Goal: Navigation & Orientation: Find specific page/section

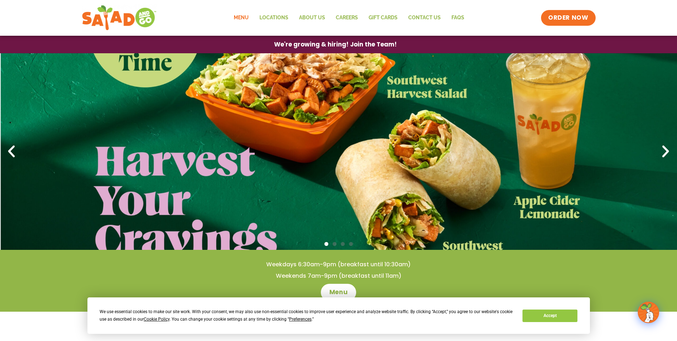
click at [251, 22] on link "Menu" at bounding box center [242, 18] width 26 height 16
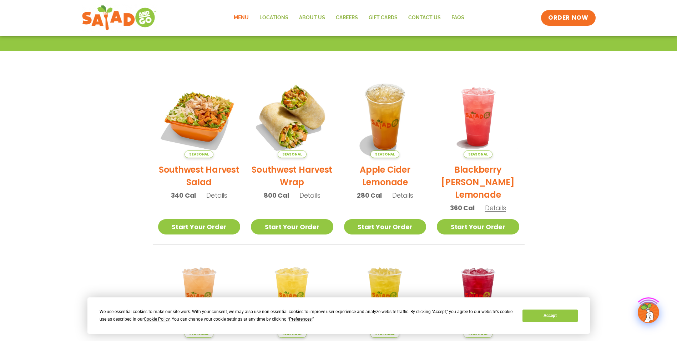
scroll to position [143, 0]
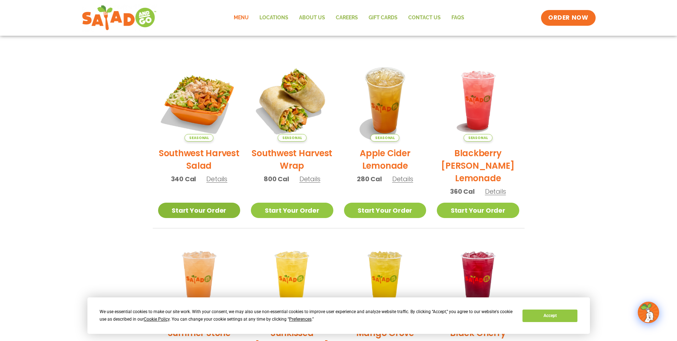
click at [210, 211] on link "Start Your Order" at bounding box center [199, 209] width 82 height 15
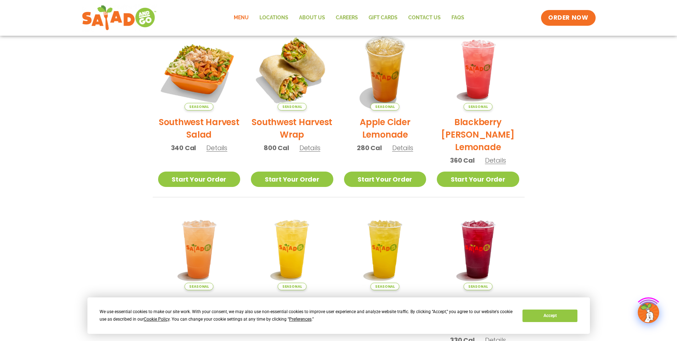
scroll to position [179, 0]
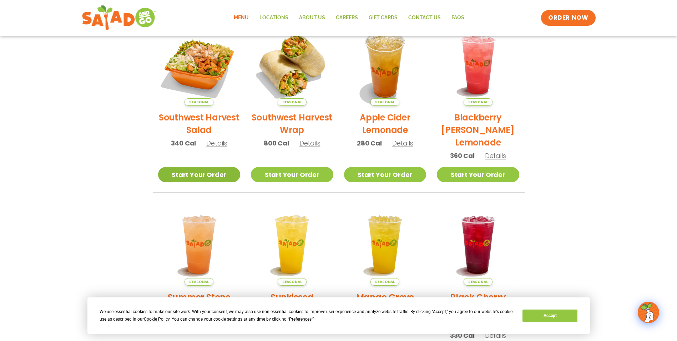
click at [218, 172] on link "Start Your Order" at bounding box center [199, 174] width 82 height 15
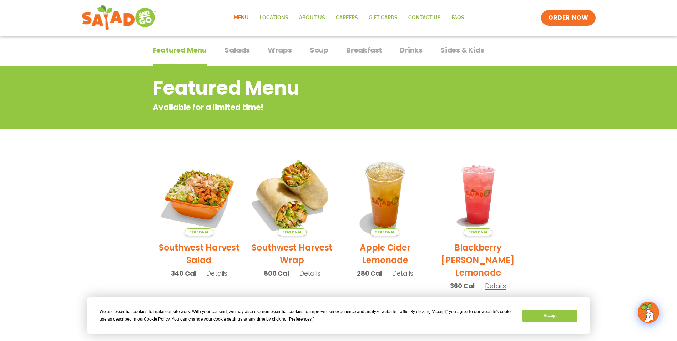
scroll to position [46, 0]
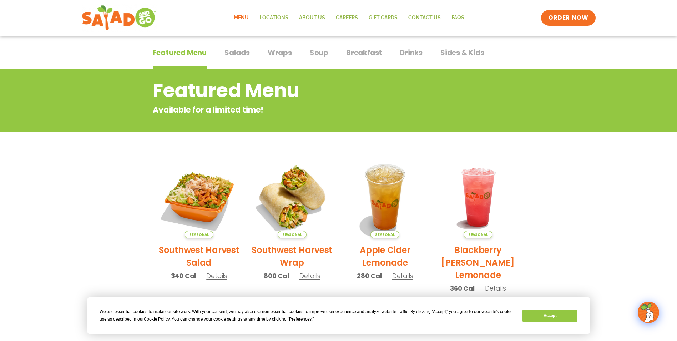
click at [233, 51] on span "Salads" at bounding box center [237, 52] width 25 height 11
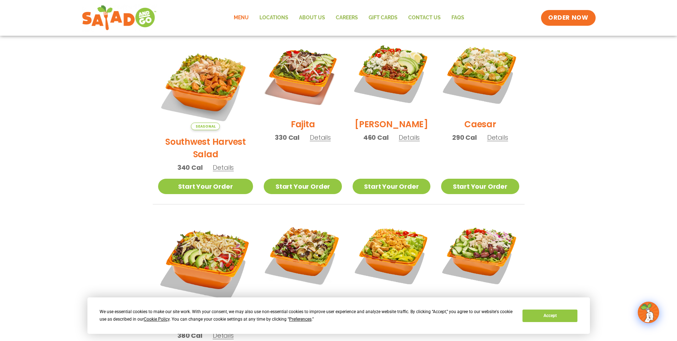
scroll to position [82, 0]
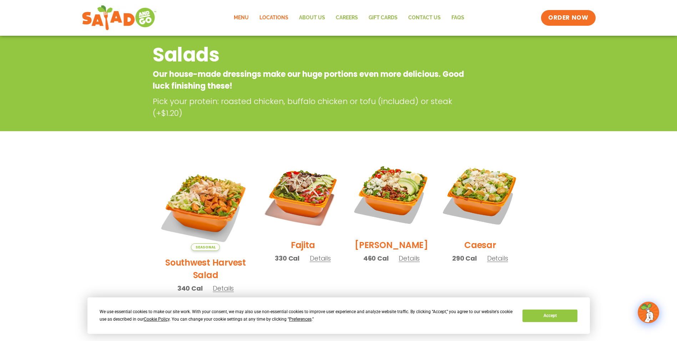
click at [281, 14] on link "Locations" at bounding box center [274, 18] width 40 height 16
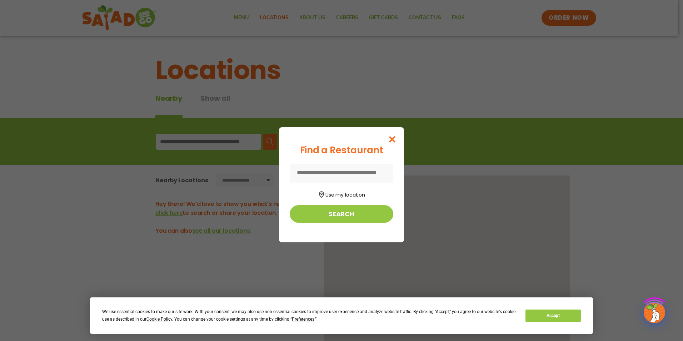
click at [305, 16] on div "Find a Restaurant Use my location Search" at bounding box center [341, 170] width 683 height 341
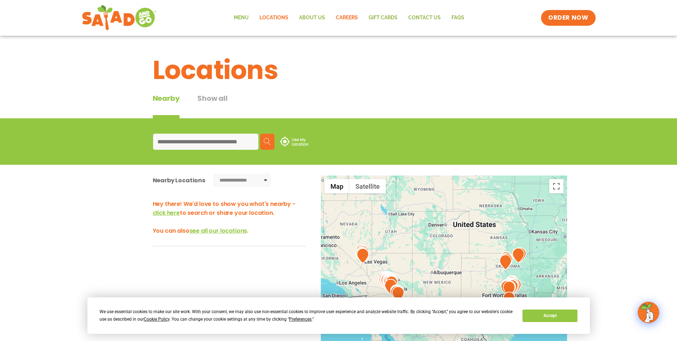
click at [351, 17] on link "Careers" at bounding box center [347, 18] width 33 height 16
